Goal: Check status: Check status

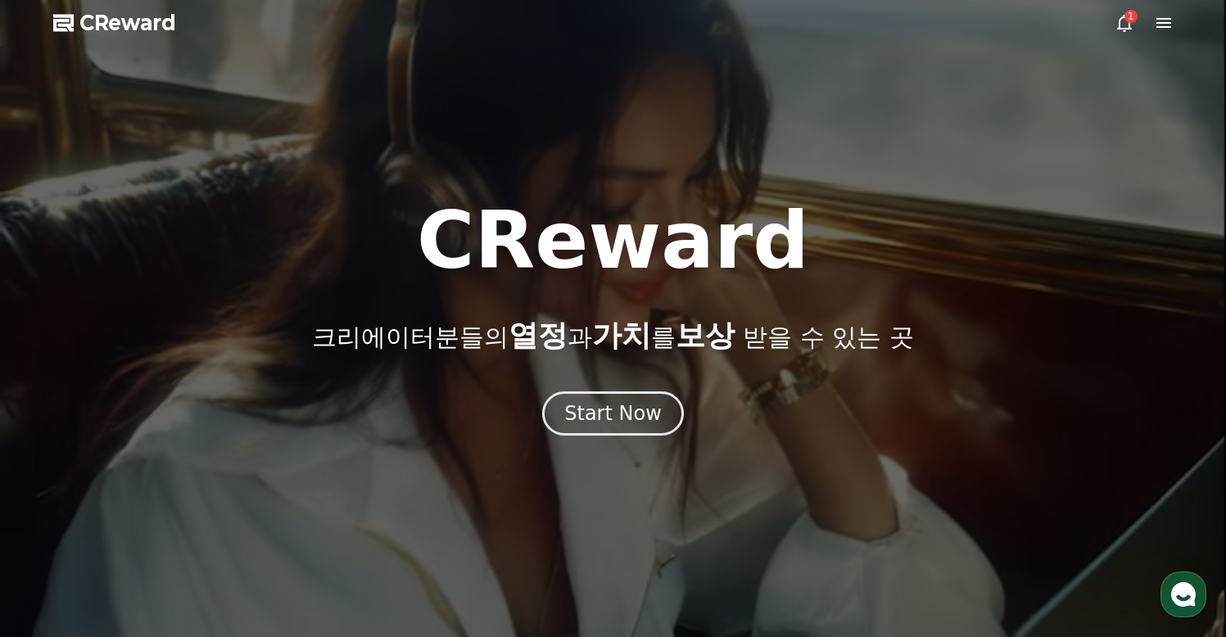
click at [1106, 29] on div at bounding box center [613, 318] width 1226 height 637
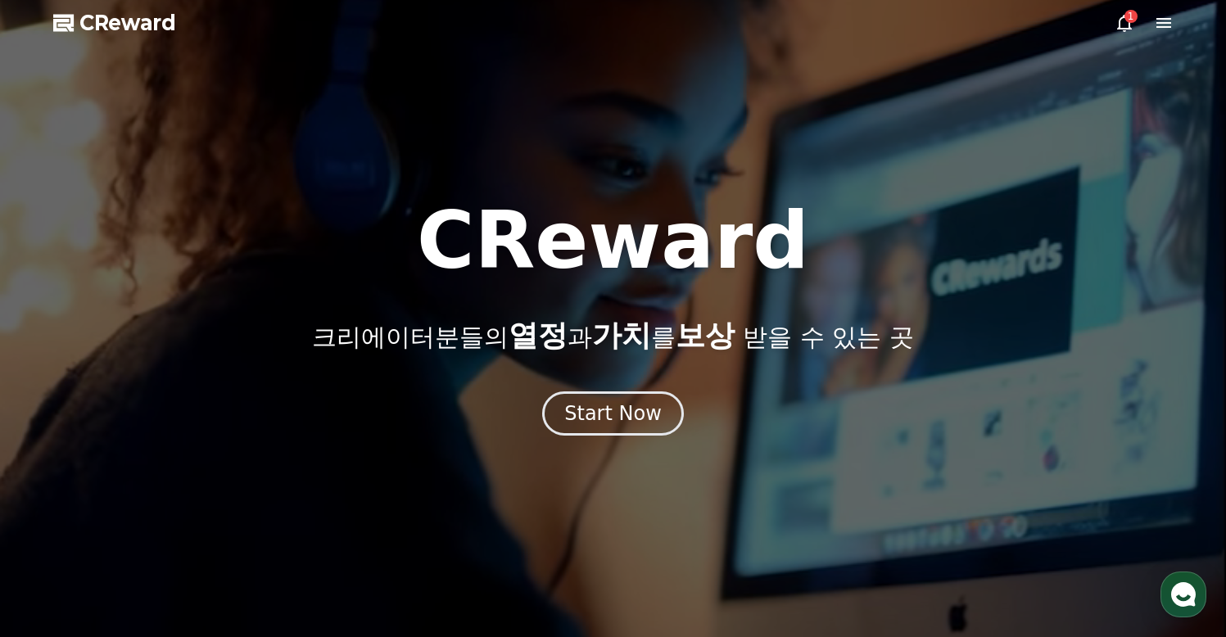
click at [1118, 26] on icon at bounding box center [1124, 23] width 15 height 17
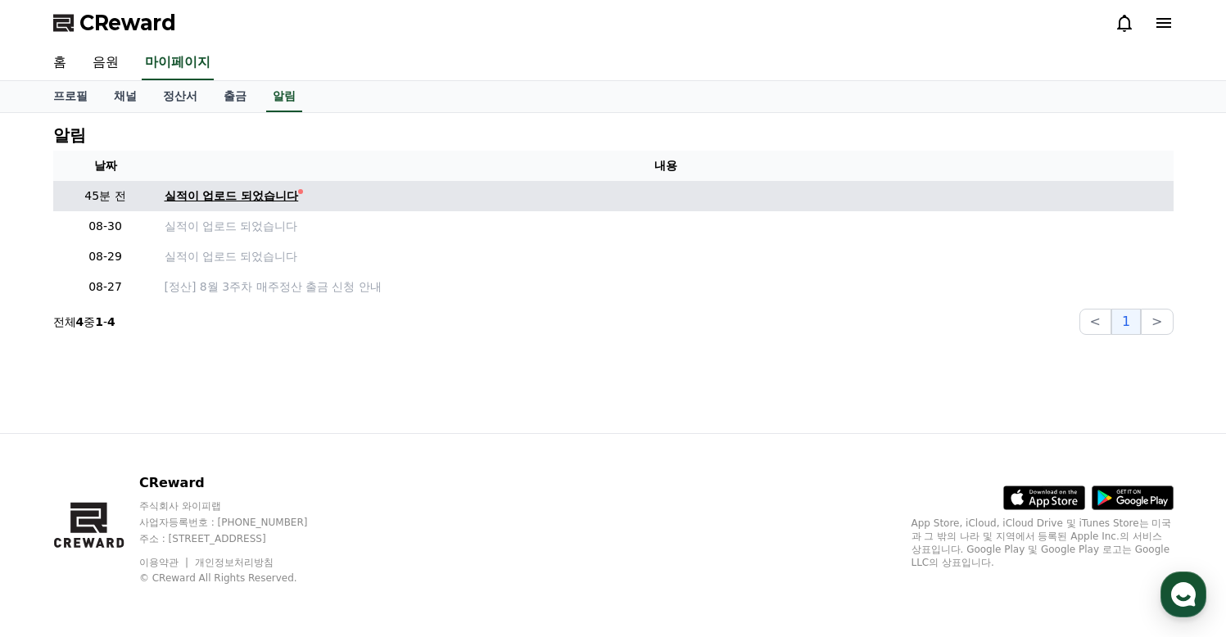
click at [289, 191] on link "실적이 업로드 되었습니다" at bounding box center [666, 196] width 1003 height 17
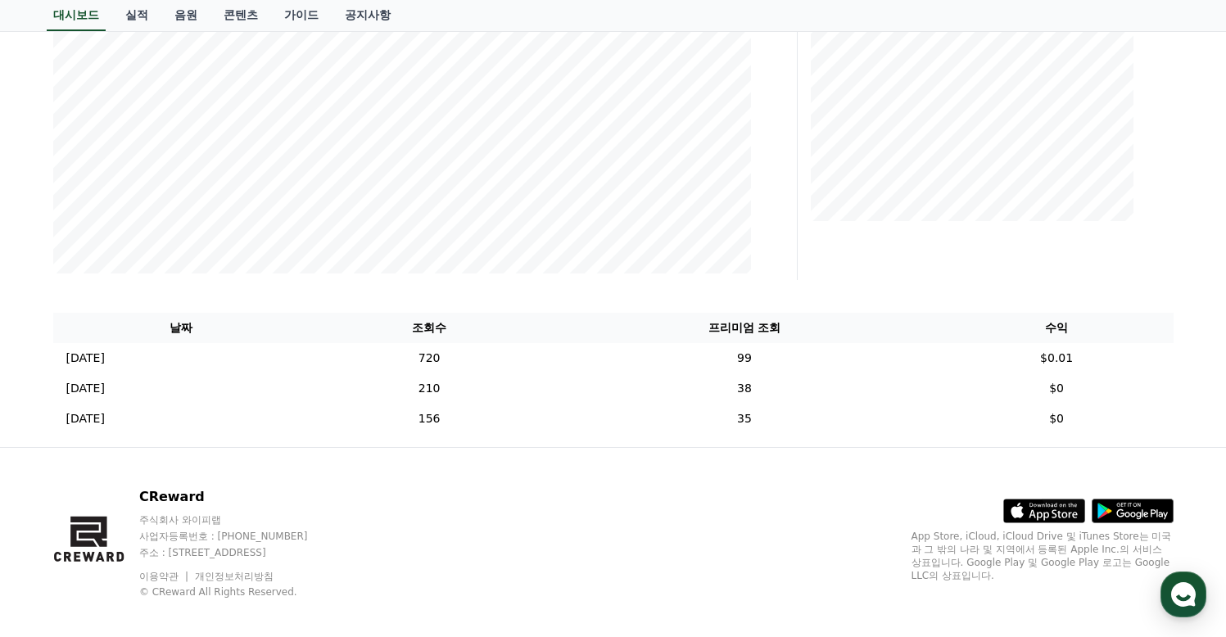
scroll to position [387, 0]
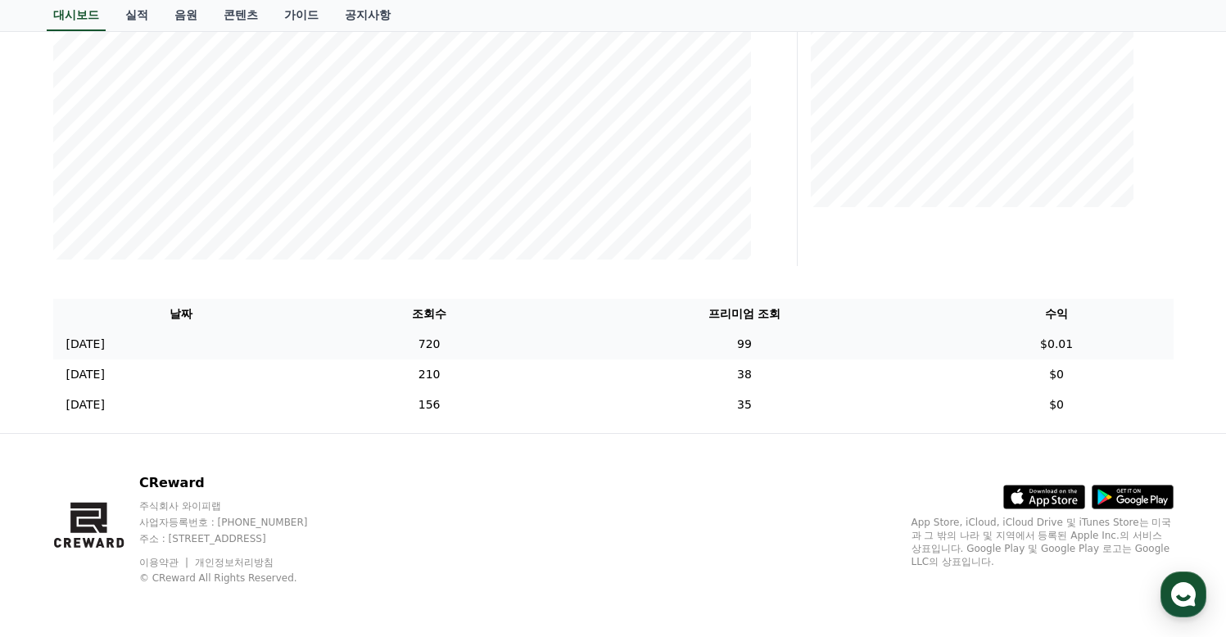
click at [454, 358] on td "720" at bounding box center [429, 344] width 239 height 30
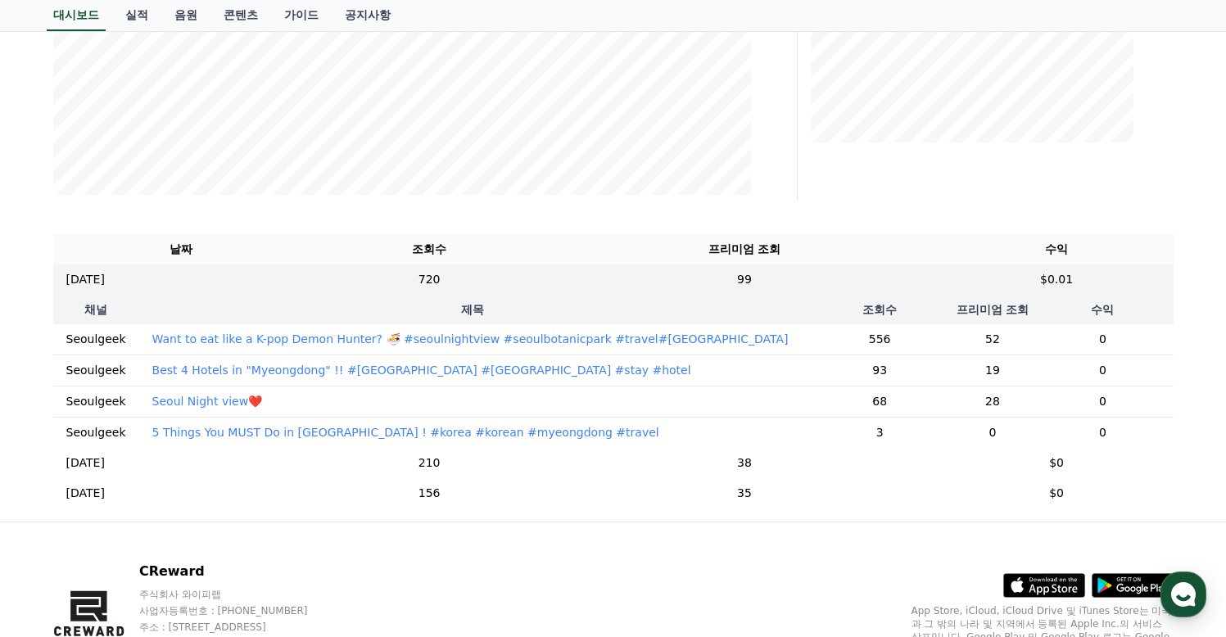
scroll to position [461, 0]
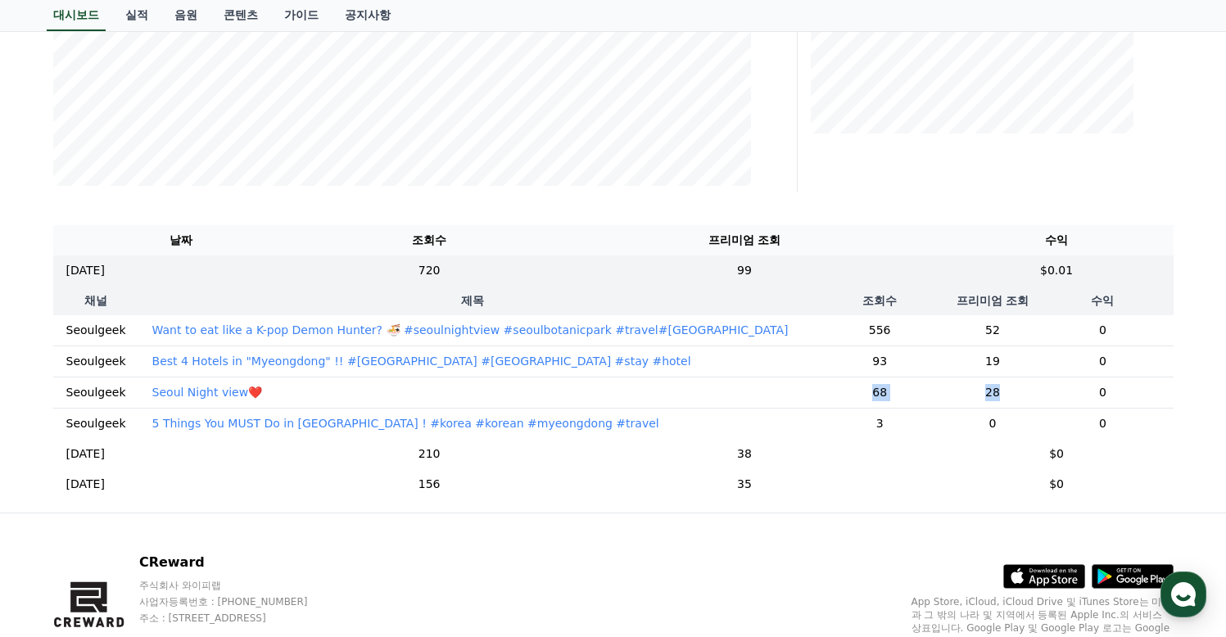
drag, startPoint x: 926, startPoint y: 390, endPoint x: 826, endPoint y: 388, distance: 99.9
click at [826, 388] on tr "Seoulgeek [GEOGRAPHIC_DATA] Night view❤️ 68 28 0" at bounding box center [613, 392] width 1121 height 31
drag, startPoint x: 958, startPoint y: 333, endPoint x: 786, endPoint y: 330, distance: 172.0
click at [786, 330] on tr "Seoulgeek Want to eat like a K-pop Demon Hunter? 🍜 #[GEOGRAPHIC_DATA] #seoulbot…" at bounding box center [613, 330] width 1121 height 31
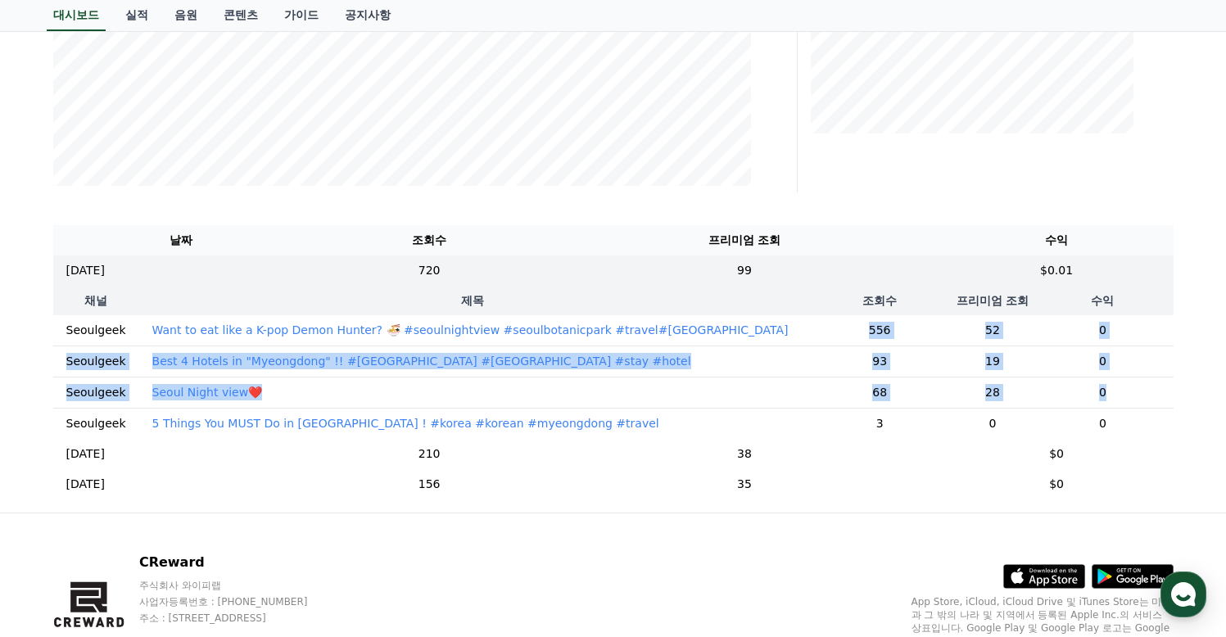
drag, startPoint x: 999, startPoint y: 401, endPoint x: 803, endPoint y: 336, distance: 206.2
click at [803, 336] on tbody "Seoulgeek Want to eat like a K-pop Demon Hunter? 🍜 #seoulnightview #seoulbotani…" at bounding box center [613, 377] width 1121 height 124
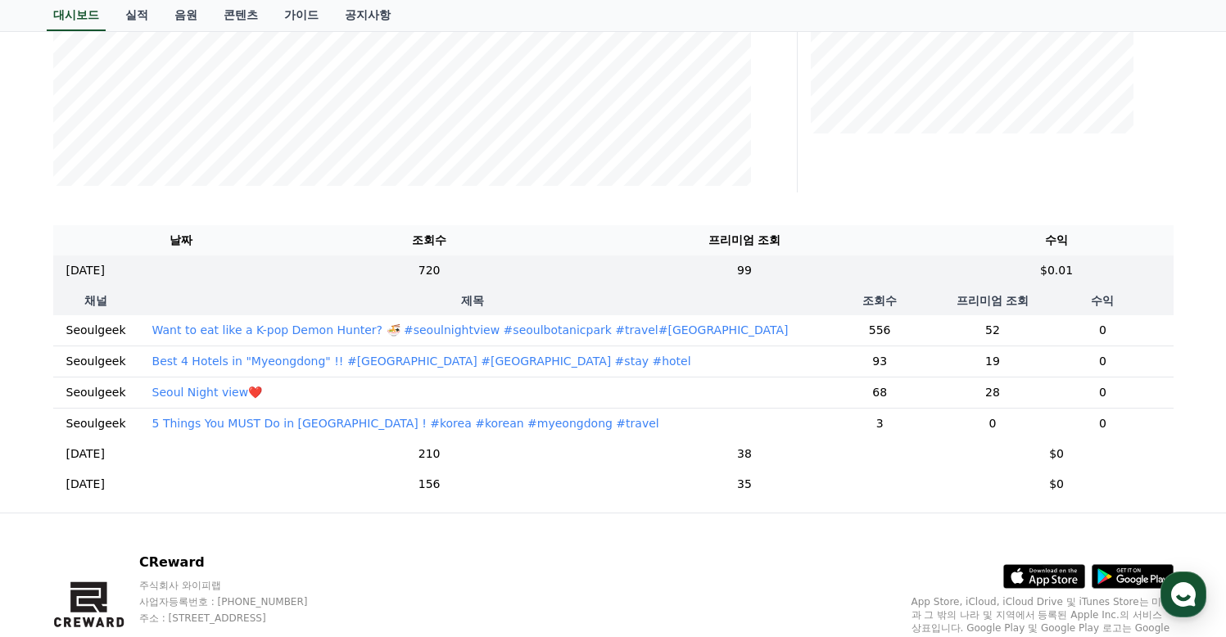
click at [839, 366] on td "93" at bounding box center [880, 361] width 147 height 31
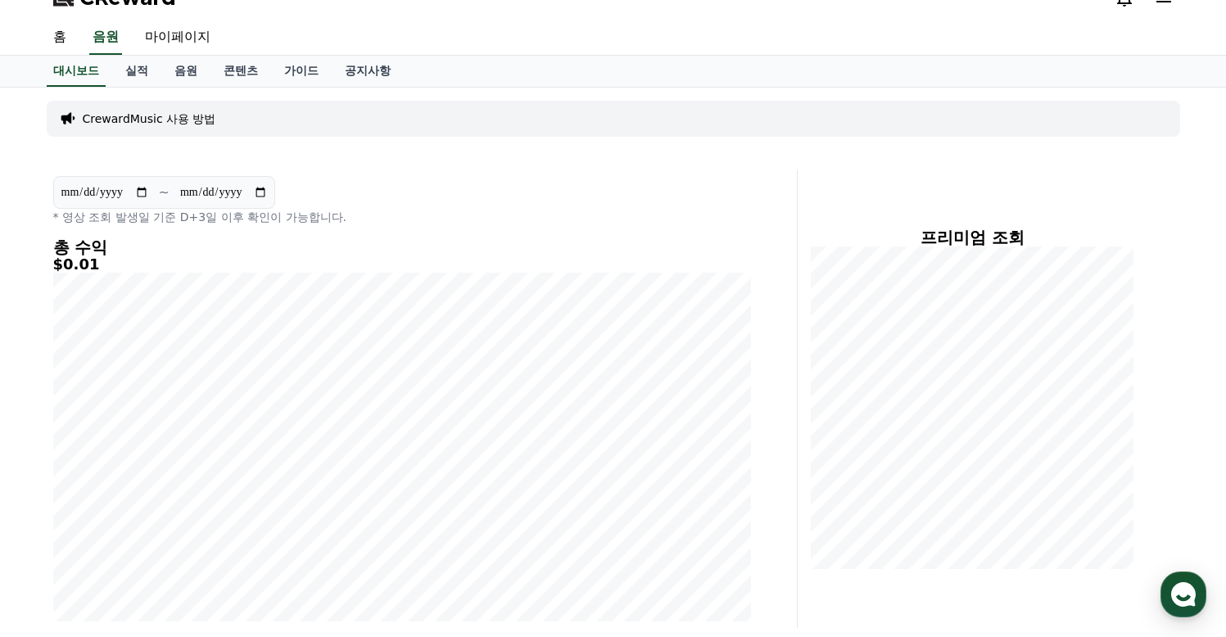
scroll to position [0, 0]
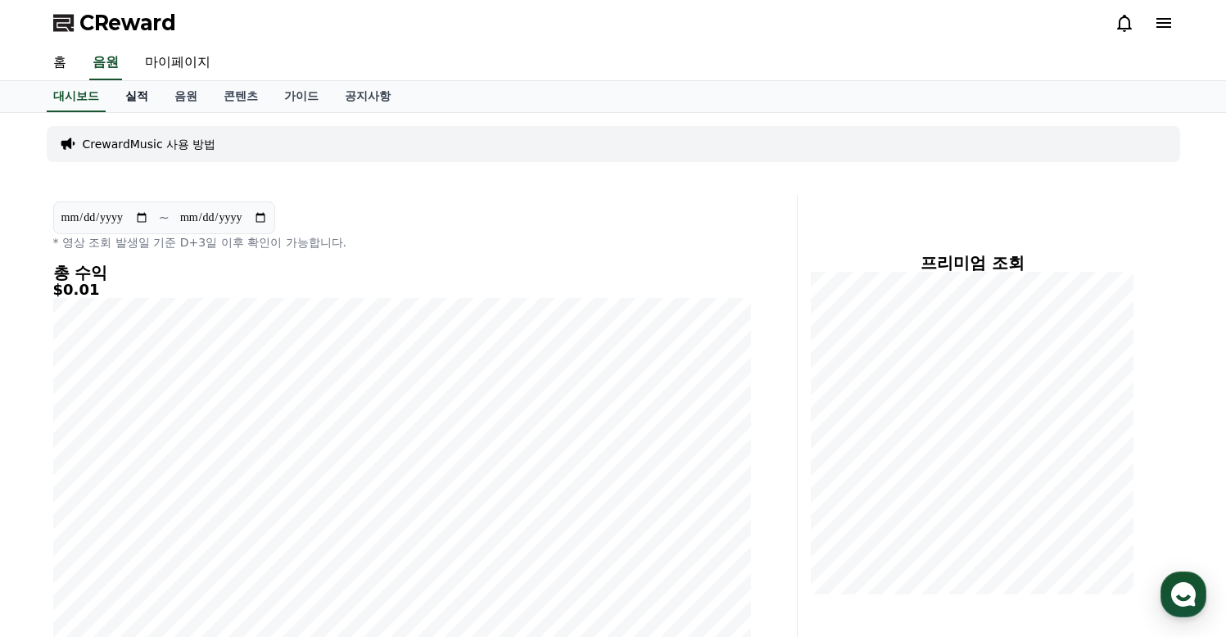
click at [150, 97] on link "실적" at bounding box center [136, 96] width 49 height 31
click at [143, 101] on link "실적" at bounding box center [137, 96] width 36 height 31
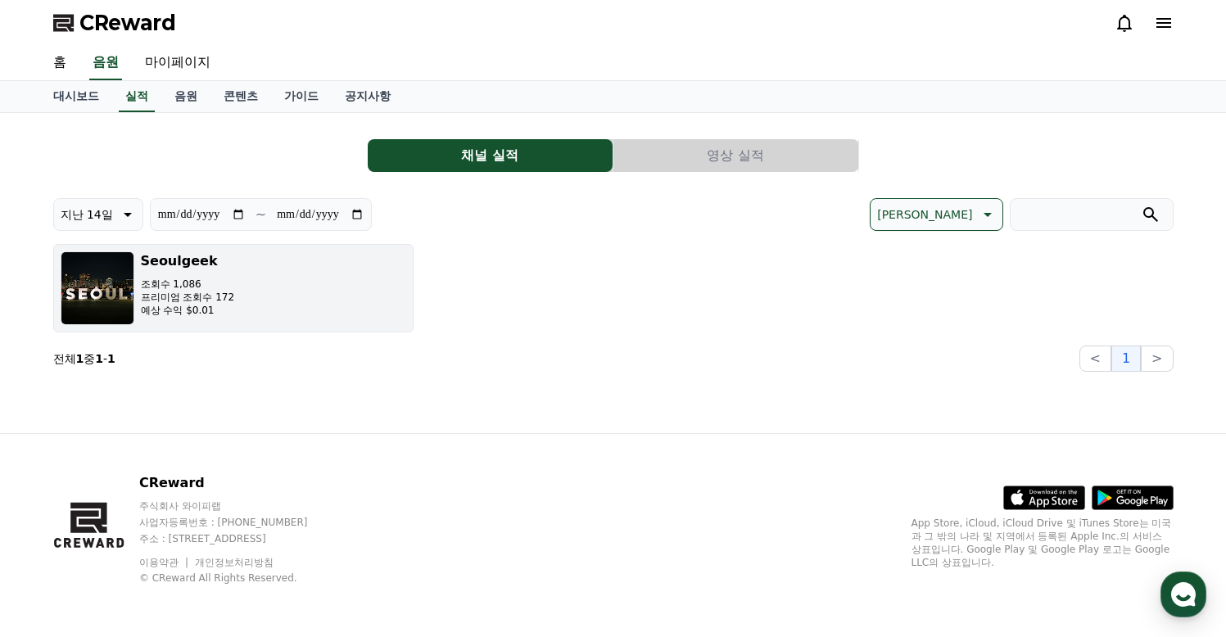
click at [319, 324] on button "[DEMOGRAPHIC_DATA]수 1,086 프리미엄 조회수 172 예상 수익 $0.01" at bounding box center [233, 288] width 360 height 88
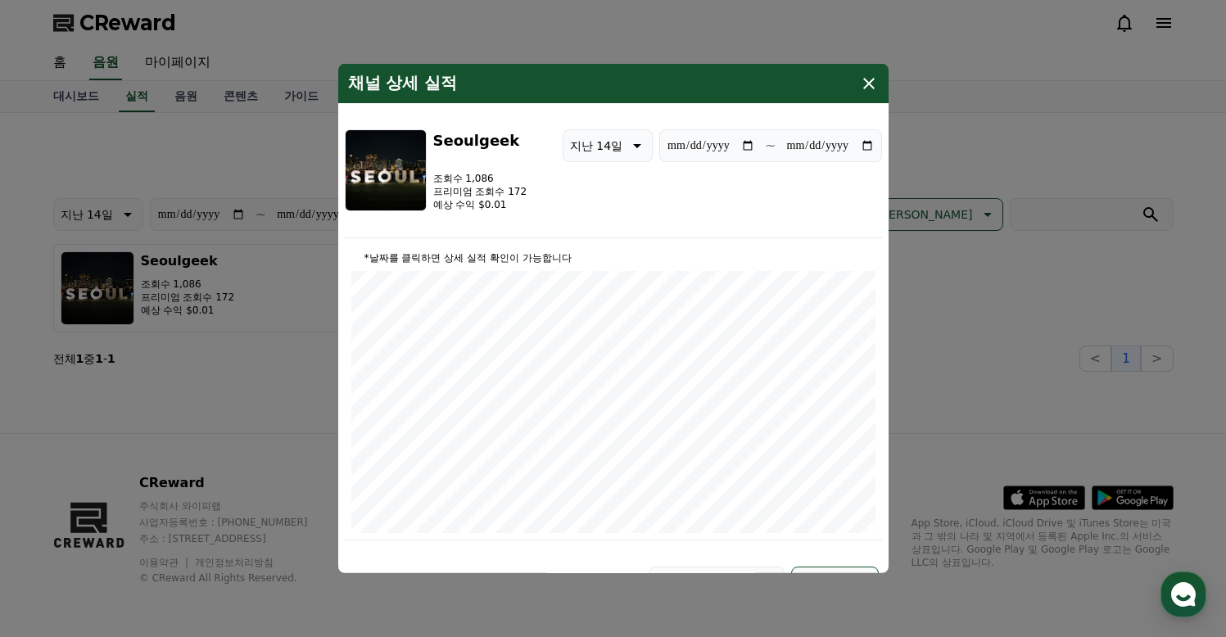
click at [880, 84] on div "채널 상세 실적" at bounding box center [613, 83] width 550 height 39
click at [870, 84] on icon "modal" at bounding box center [868, 83] width 11 height 11
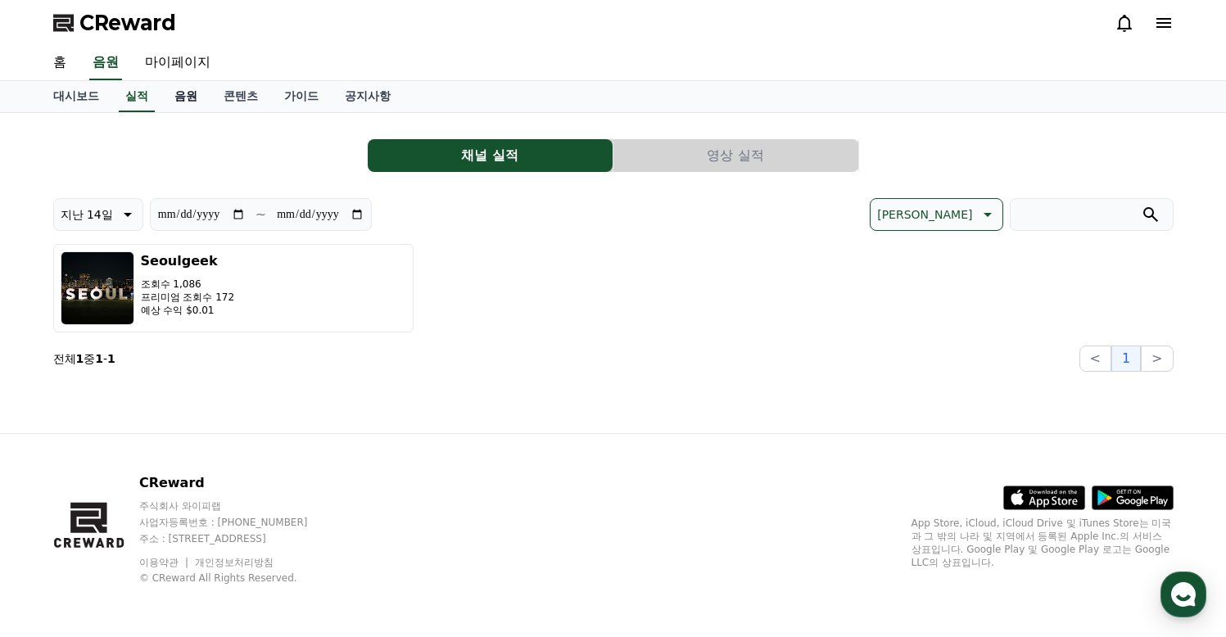
click at [180, 104] on link "음원" at bounding box center [185, 96] width 49 height 31
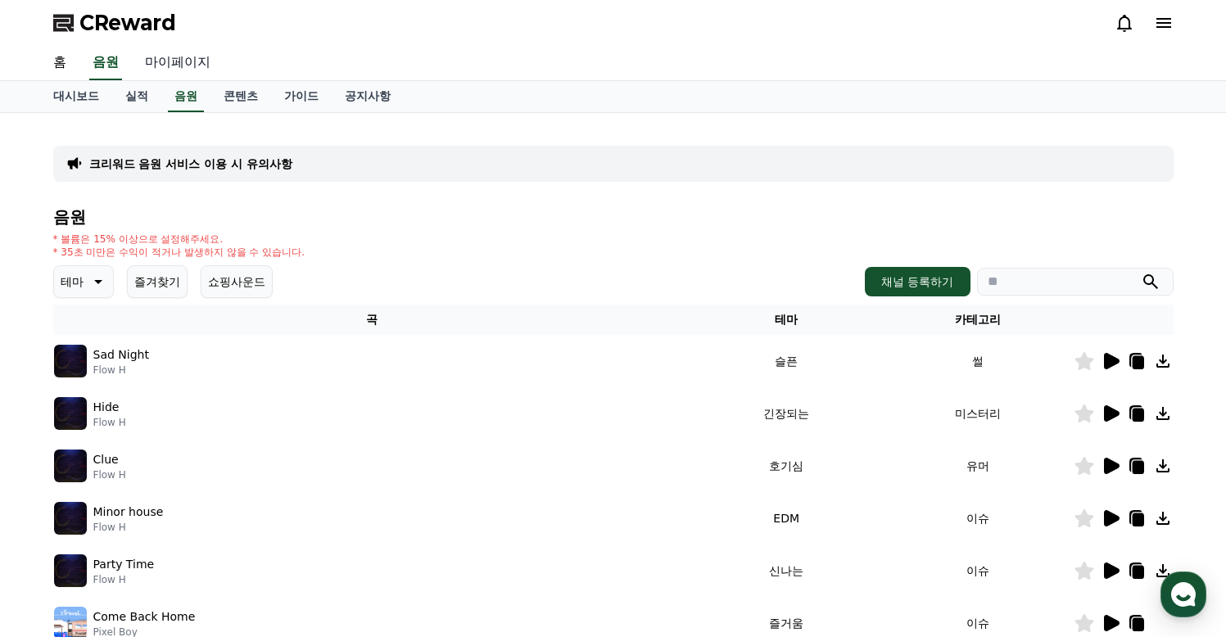
click at [165, 64] on link "마이페이지" at bounding box center [178, 63] width 92 height 34
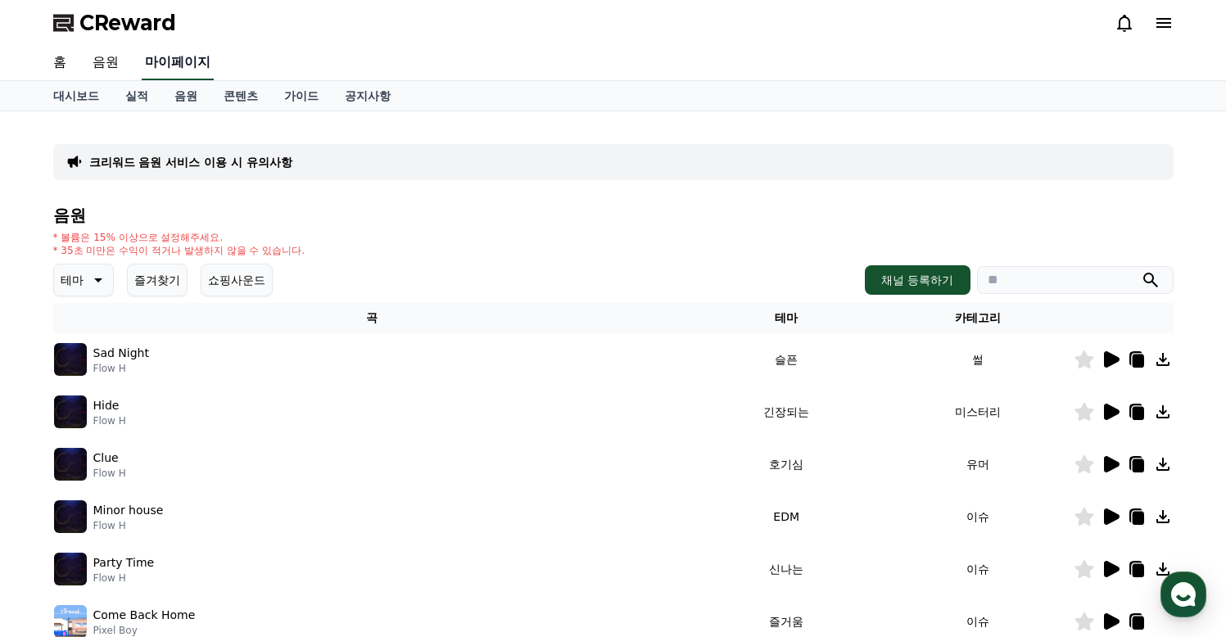
select select "**********"
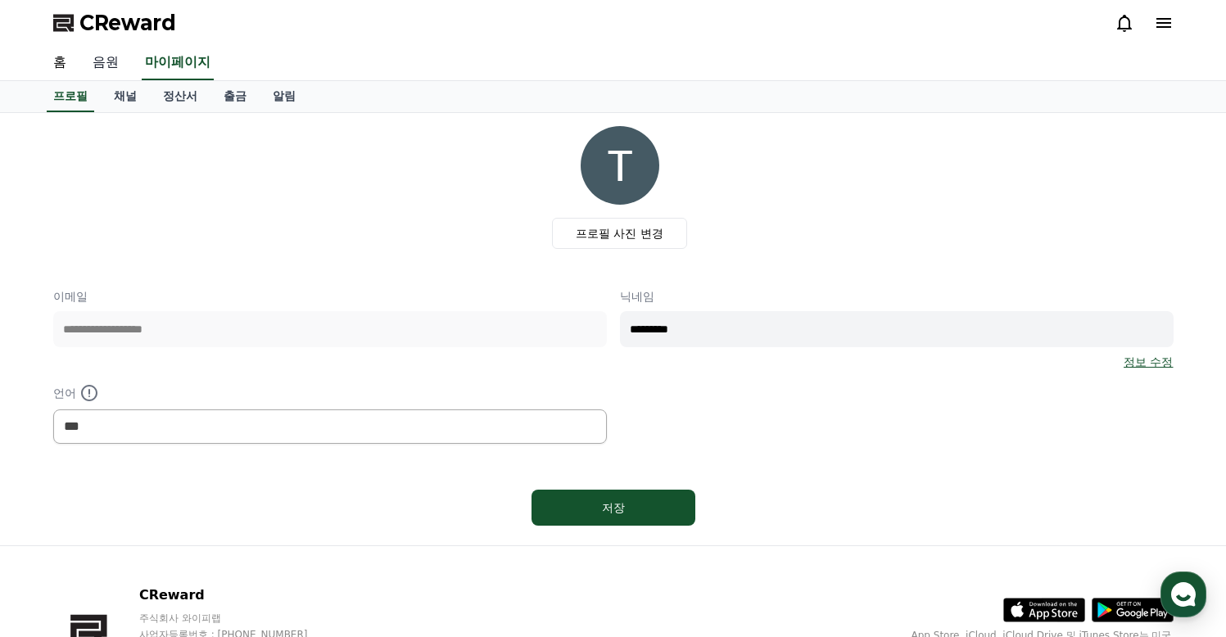
click at [79, 64] on link "음원" at bounding box center [105, 63] width 52 height 34
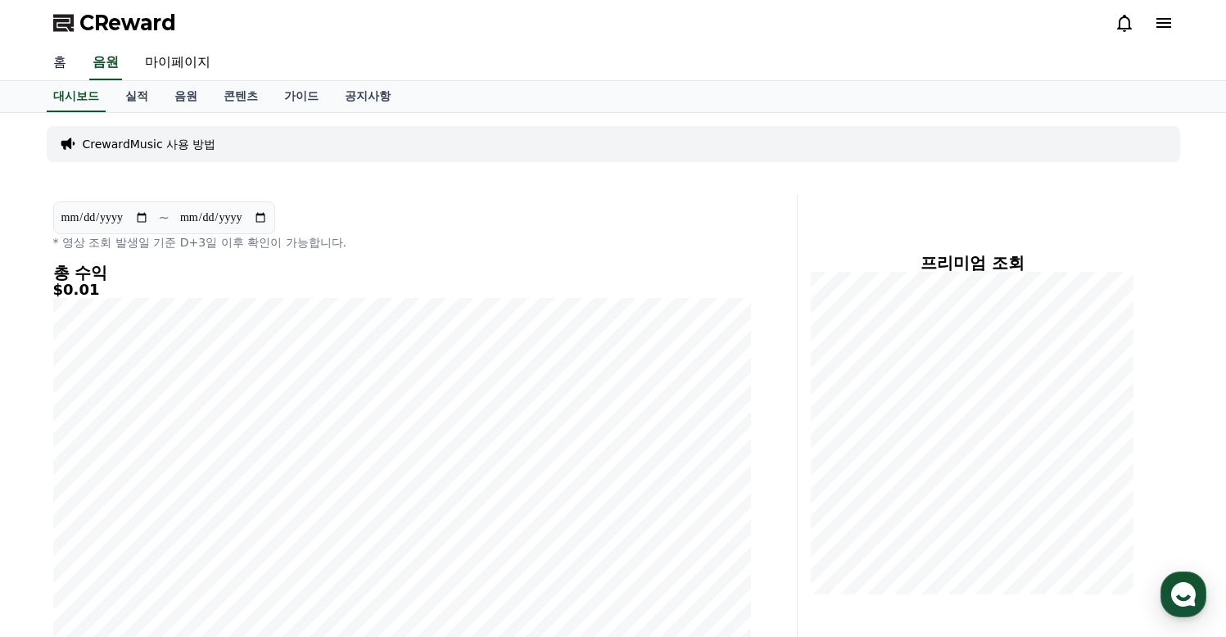
click at [63, 61] on link "홈" at bounding box center [59, 63] width 39 height 34
